Goal: Information Seeking & Learning: Learn about a topic

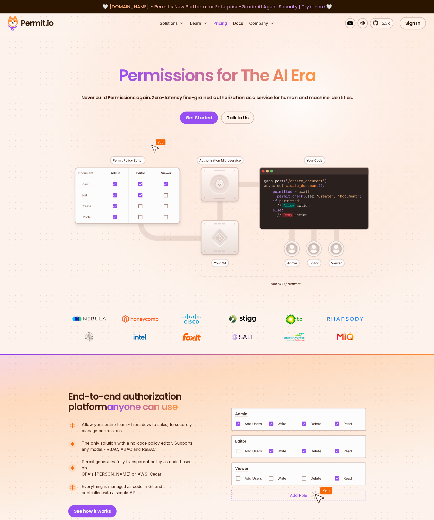
click at [220, 24] on link "Pricing" at bounding box center [220, 23] width 18 height 10
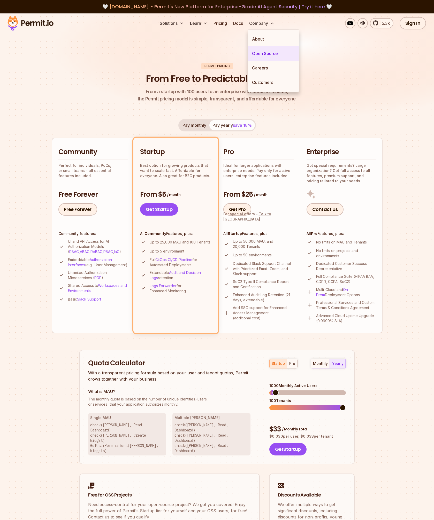
click at [261, 56] on link "Open Source" at bounding box center [273, 53] width 51 height 14
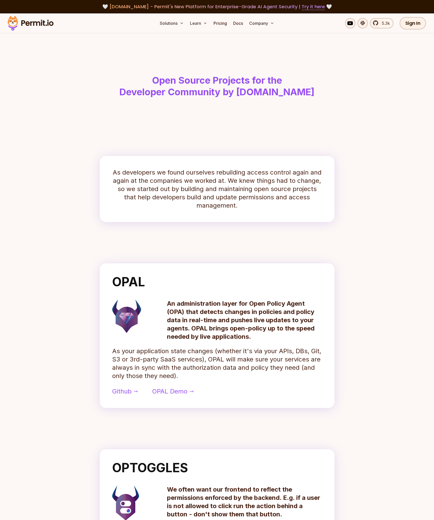
drag, startPoint x: 112, startPoint y: 60, endPoint x: 67, endPoint y: 41, distance: 49.0
click at [102, 58] on header "Open Source Projects for the Developer Community by [DOMAIN_NAME]" at bounding box center [217, 76] width 331 height 86
click at [42, 22] on img at bounding box center [30, 23] width 51 height 18
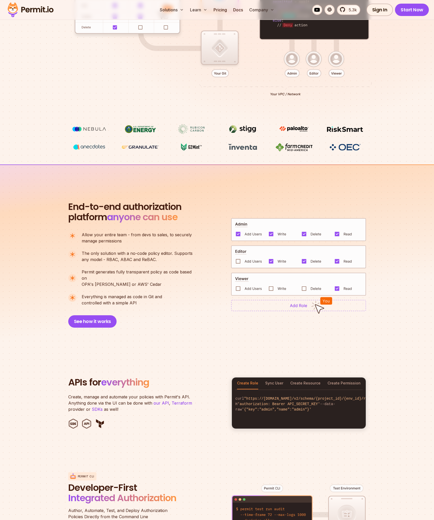
scroll to position [464, 0]
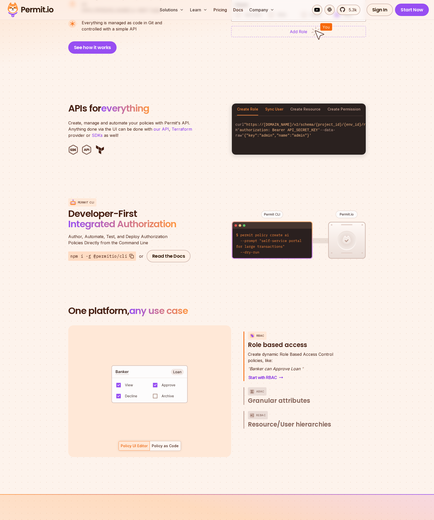
click at [276, 104] on button "Sync User" at bounding box center [274, 110] width 18 height 12
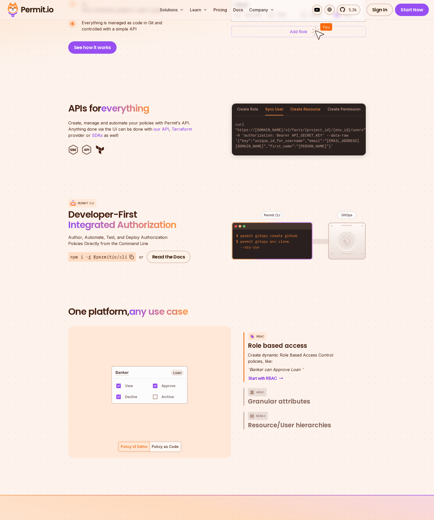
click at [306, 104] on button "Create Resource" at bounding box center [305, 110] width 30 height 12
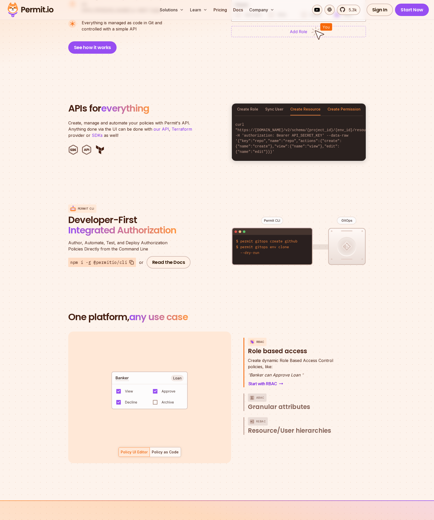
click at [337, 104] on button "Create Permission" at bounding box center [343, 110] width 33 height 12
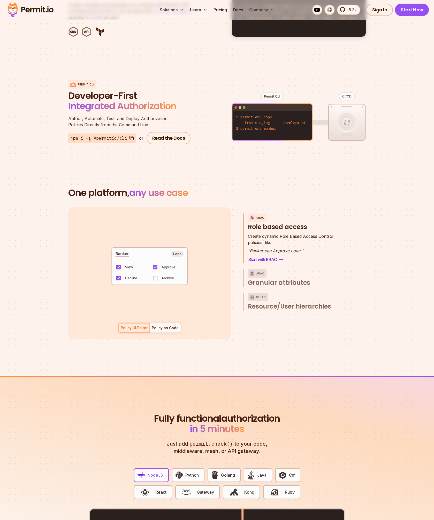
scroll to position [704, 0]
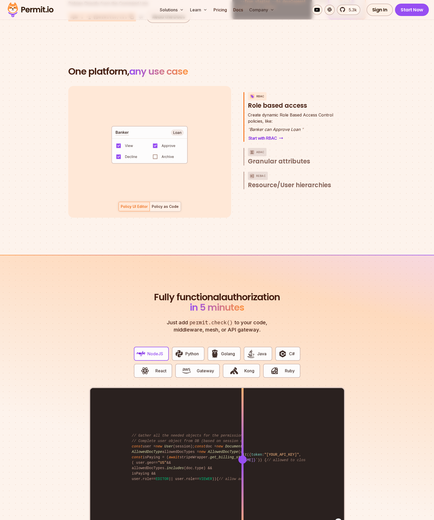
click at [162, 204] on div "Policy as Code" at bounding box center [165, 206] width 27 height 5
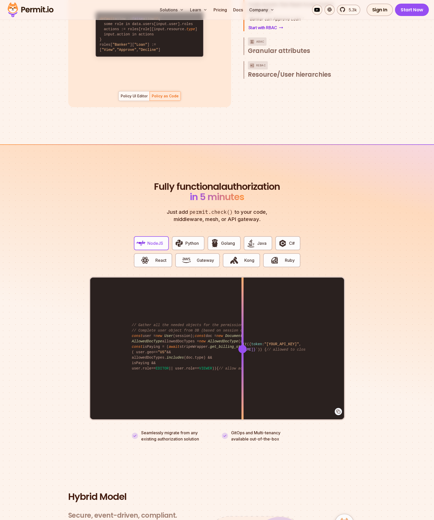
scroll to position [904, 0]
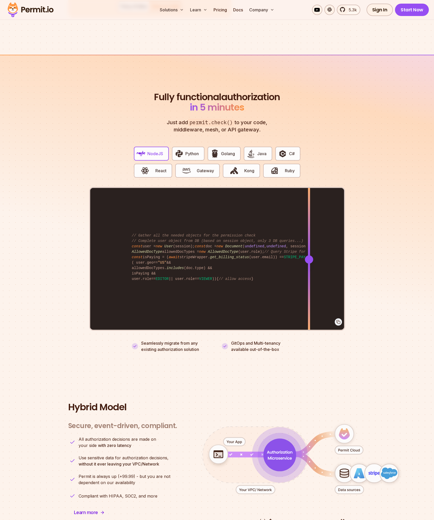
drag, startPoint x: 205, startPoint y: 253, endPoint x: 309, endPoint y: 258, distance: 103.5
click at [309, 258] on div "import { Permit } from "permitio" ; const permit = new Permit ({ token : "[YOUR…" at bounding box center [217, 259] width 254 height 143
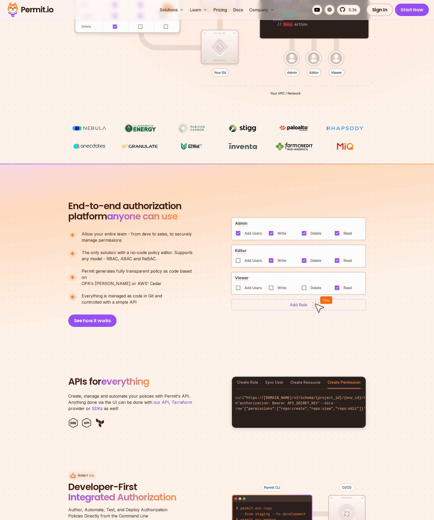
scroll to position [0, 0]
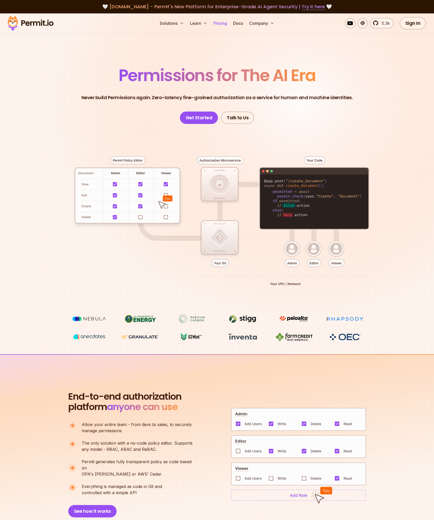
click at [220, 22] on link "Pricing" at bounding box center [220, 23] width 18 height 10
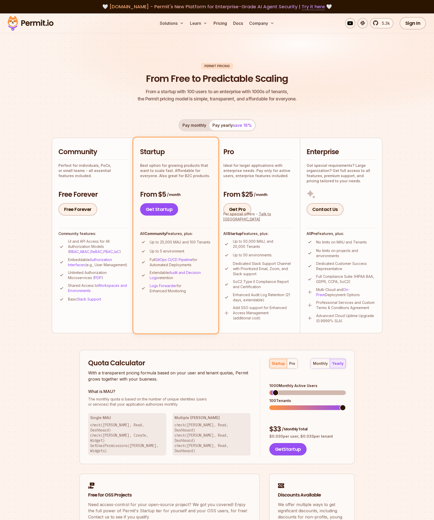
scroll to position [1, 0]
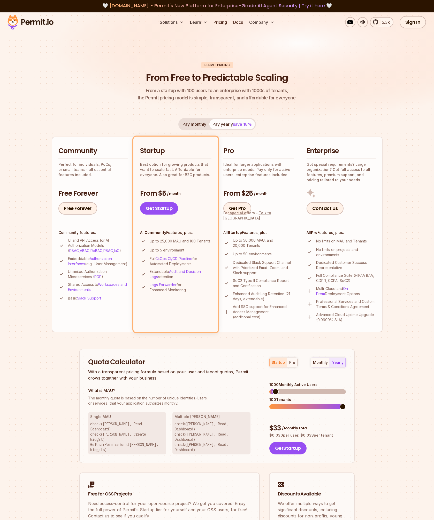
click at [198, 124] on button "Pay monthly" at bounding box center [194, 124] width 30 height 10
click at [220, 125] on button "Pay yearly save 18%" at bounding box center [231, 124] width 45 height 10
click at [196, 124] on button "Pay monthly" at bounding box center [194, 124] width 30 height 10
click at [225, 123] on button "Pay yearly save 18%" at bounding box center [231, 124] width 45 height 10
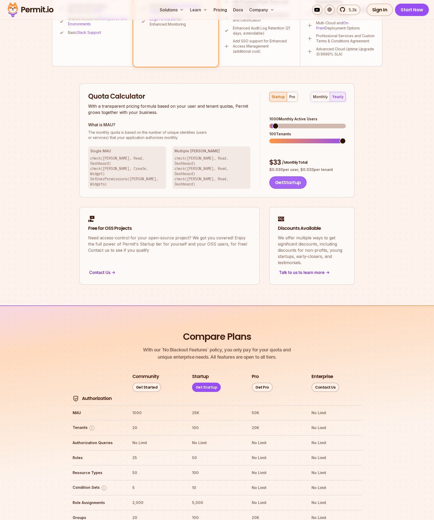
scroll to position [0, 0]
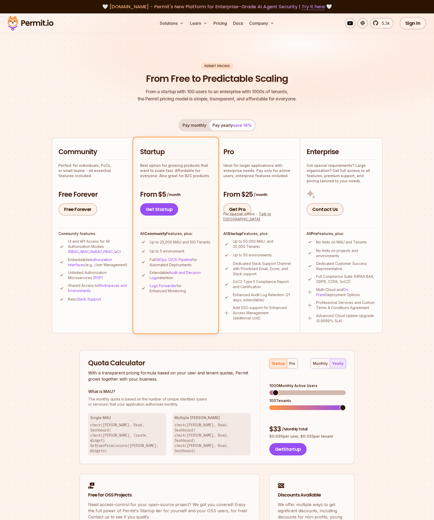
click at [316, 114] on div "Permit Pricing From Free to Predictable Scaling From a startup with 100 users t…" at bounding box center [217, 307] width 331 height 489
click at [197, 125] on button "Pay monthly" at bounding box center [194, 125] width 30 height 10
click at [224, 125] on button "Pay yearly save 18%" at bounding box center [231, 125] width 45 height 10
click at [192, 124] on button "Pay monthly" at bounding box center [194, 125] width 30 height 10
click at [196, 125] on button "Pay monthly" at bounding box center [194, 125] width 30 height 10
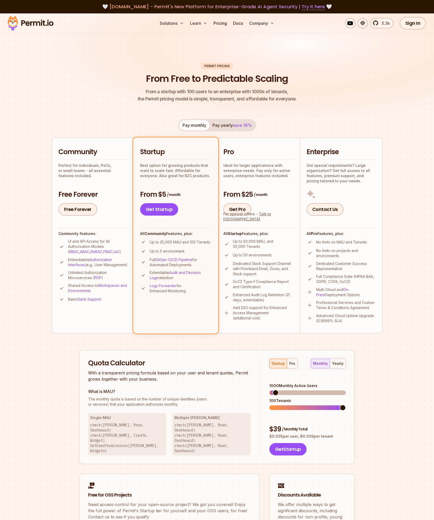
click at [224, 125] on button "Pay yearly save 18%" at bounding box center [231, 125] width 45 height 10
click at [239, 21] on link "Docs" at bounding box center [238, 23] width 14 height 10
